Goal: Obtain resource: Download file/media

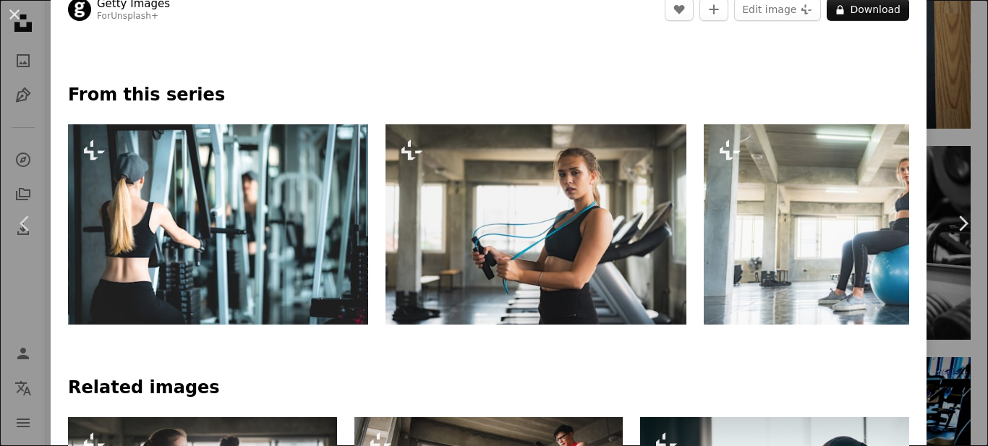
scroll to position [638, 0]
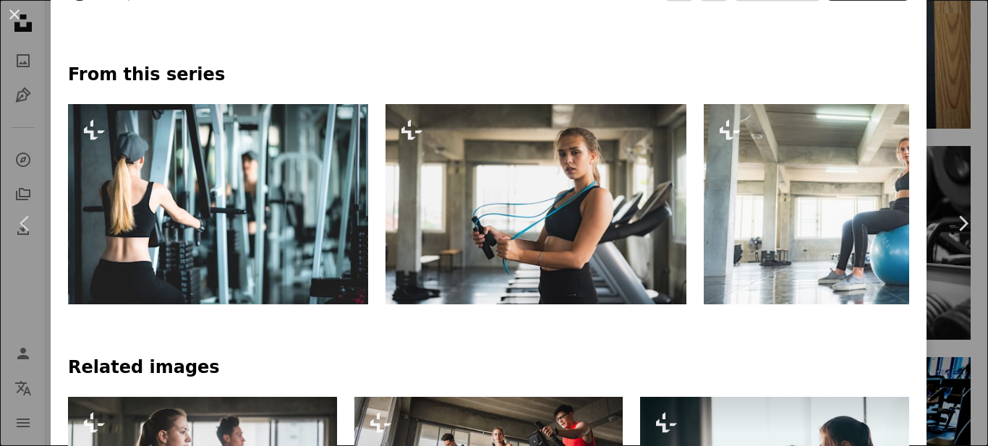
click at [161, 196] on img at bounding box center [218, 204] width 300 height 200
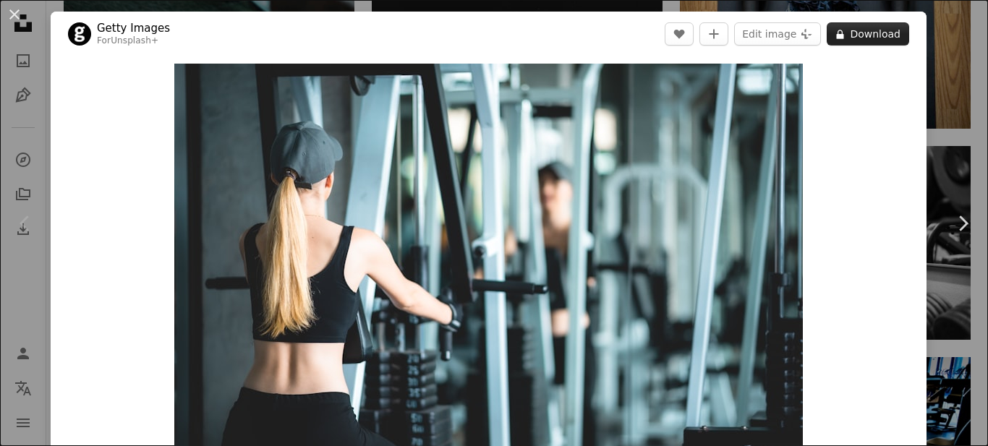
click at [881, 30] on button "A lock Download" at bounding box center [868, 33] width 82 height 23
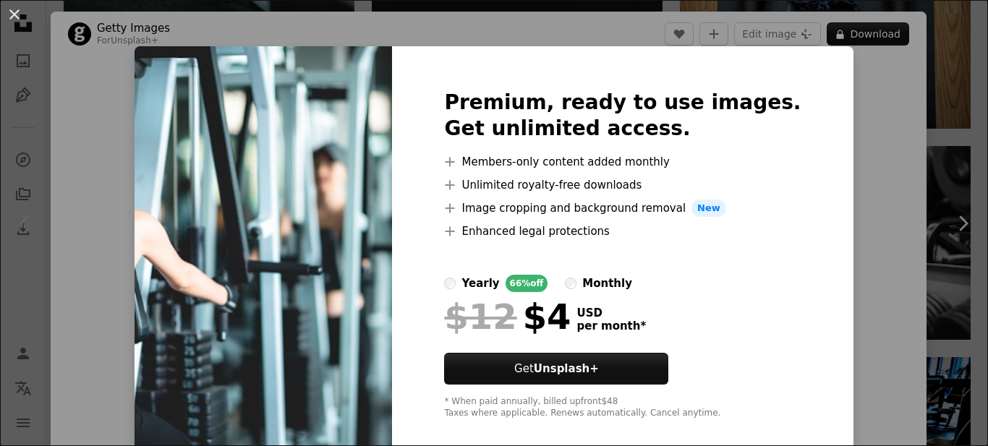
click at [965, 33] on div "An X shape Premium, ready to use images. Get unlimited access. A plus sign Memb…" at bounding box center [494, 223] width 988 height 446
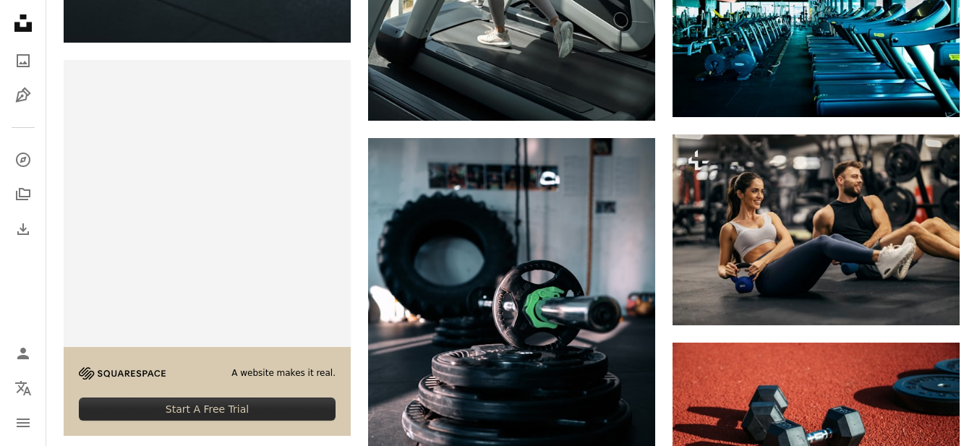
scroll to position [2672, 0]
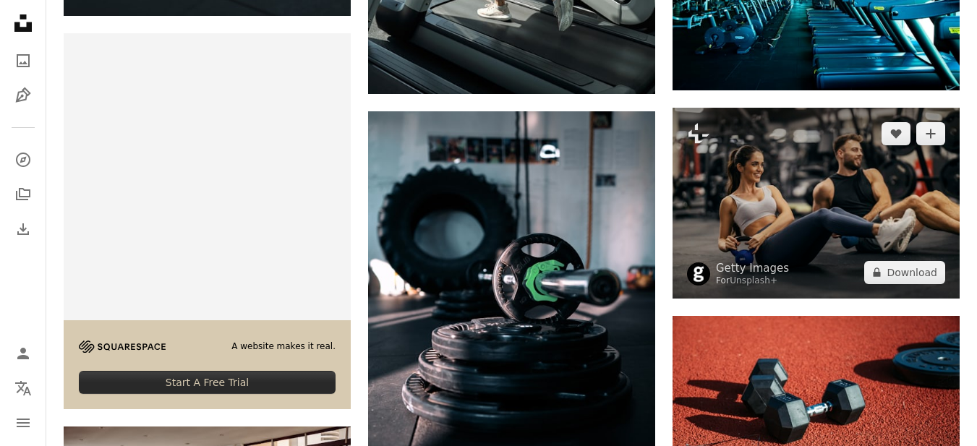
click at [859, 200] on img at bounding box center [816, 203] width 287 height 191
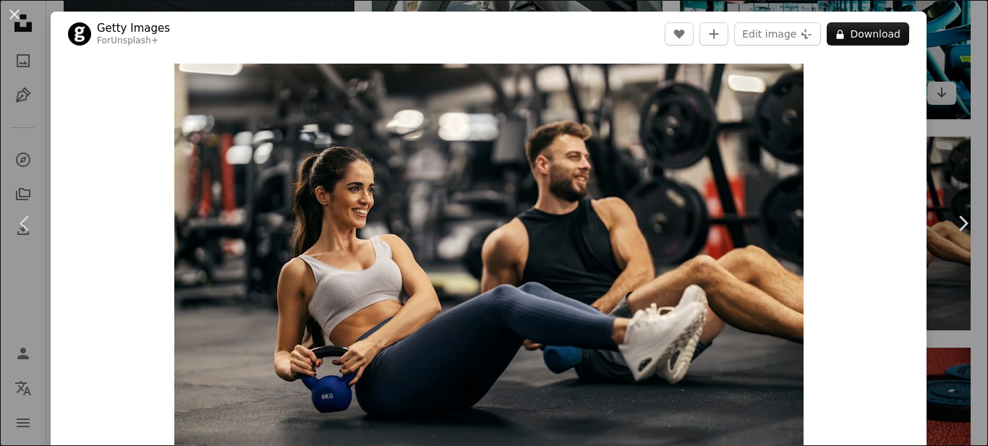
drag, startPoint x: 935, startPoint y: 78, endPoint x: 940, endPoint y: 57, distance: 21.6
click at [940, 57] on div "An X shape Chevron left Chevron right Getty Images For Unsplash+ A heart A plus…" at bounding box center [494, 223] width 988 height 446
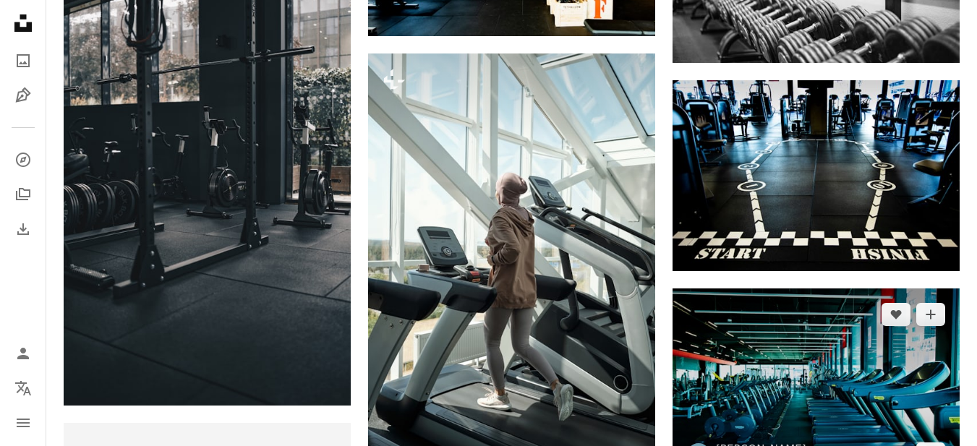
scroll to position [1892, 0]
